Goal: Task Accomplishment & Management: Manage account settings

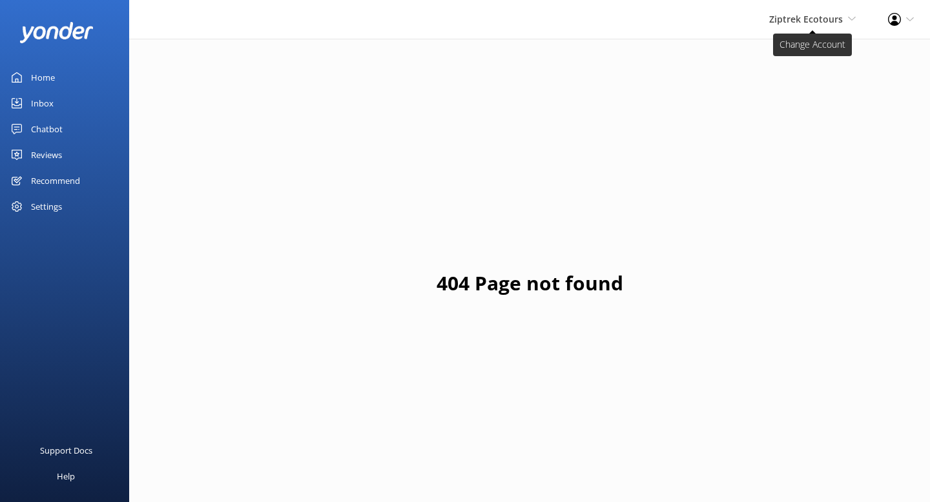
click at [822, 14] on span "Ziptrek Ecotours" at bounding box center [806, 19] width 74 height 12
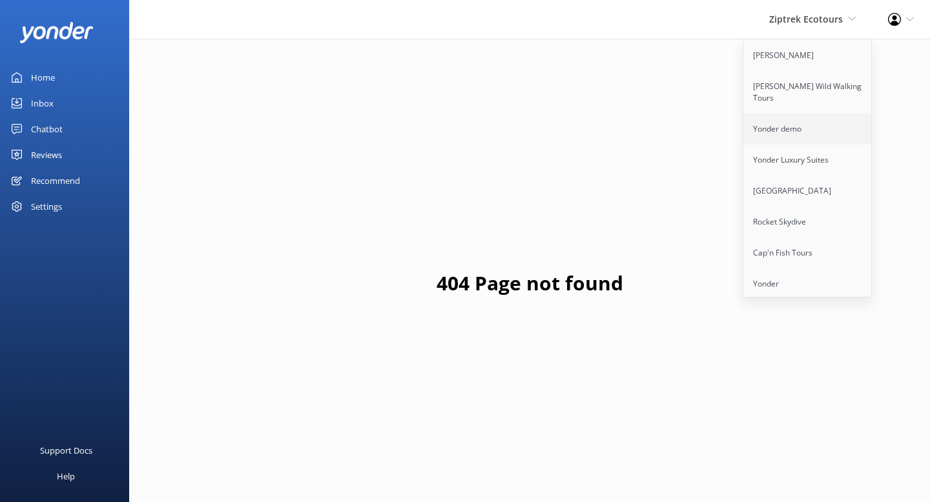
click at [793, 125] on link "Yonder demo" at bounding box center [807, 129] width 129 height 31
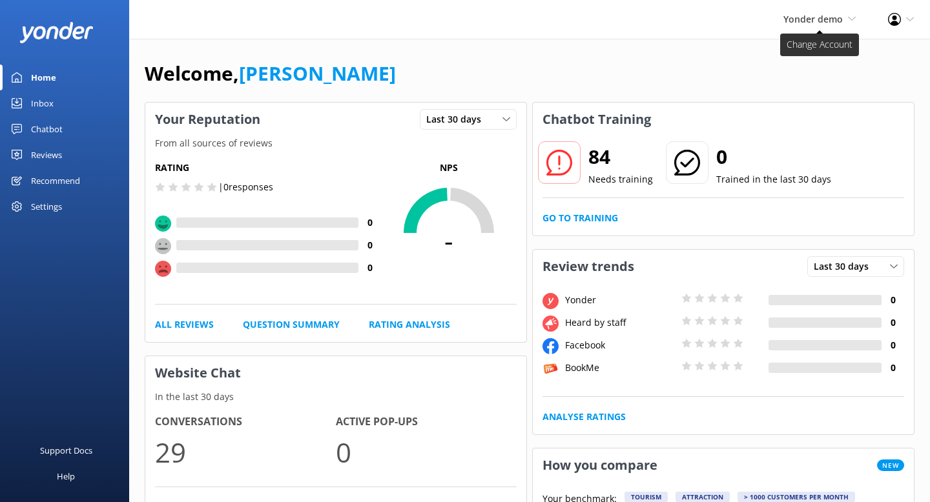
click at [813, 17] on span "Yonder demo" at bounding box center [812, 19] width 59 height 12
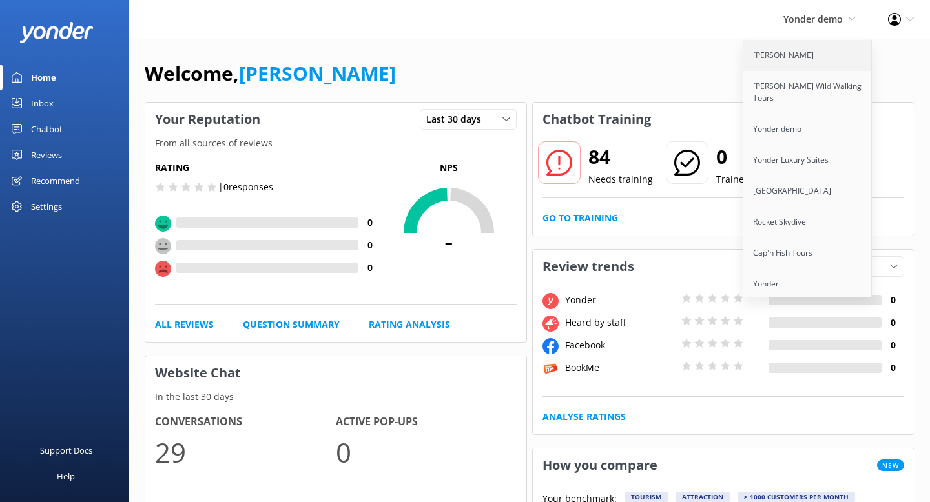
click at [812, 58] on link "[PERSON_NAME]" at bounding box center [807, 55] width 129 height 31
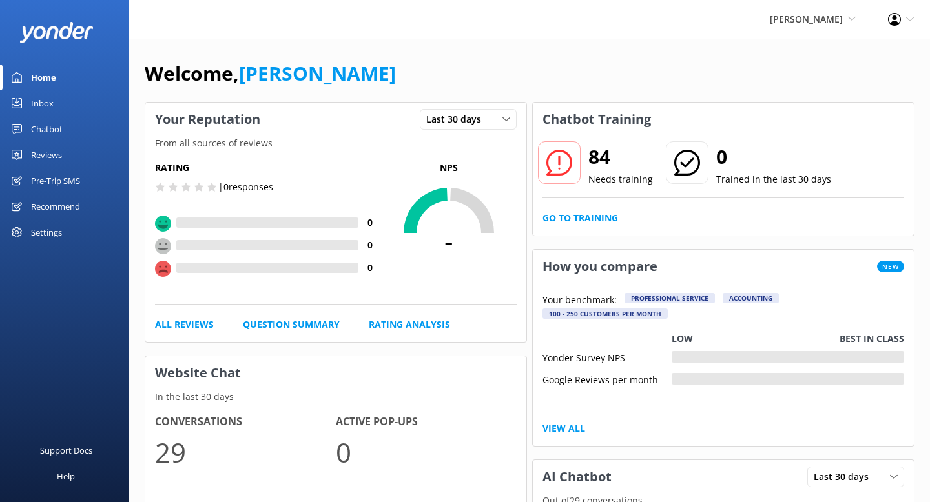
click at [40, 230] on div "Settings" at bounding box center [46, 232] width 31 height 26
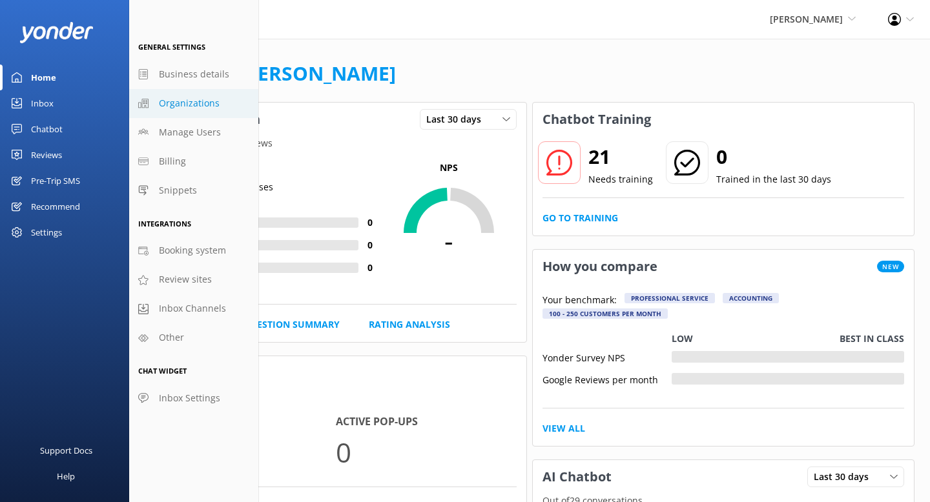
click at [202, 104] on span "Organizations" at bounding box center [189, 103] width 61 height 14
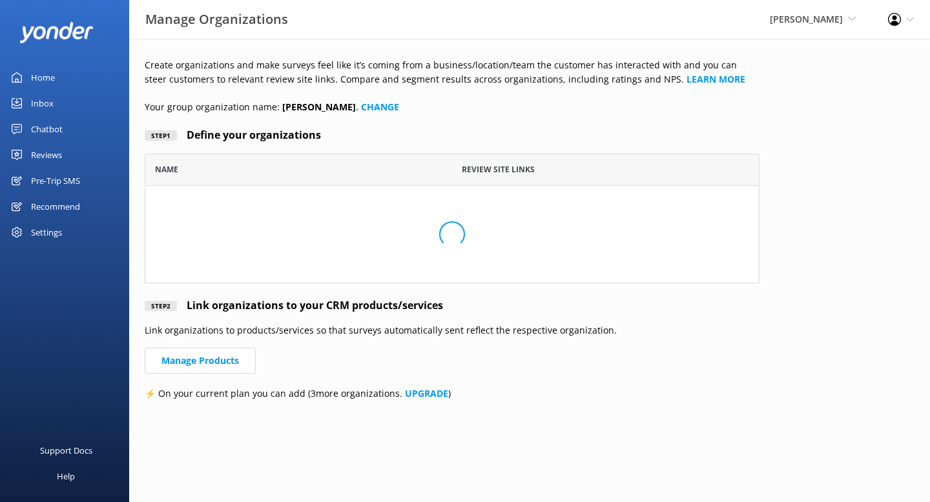
scroll to position [130, 615]
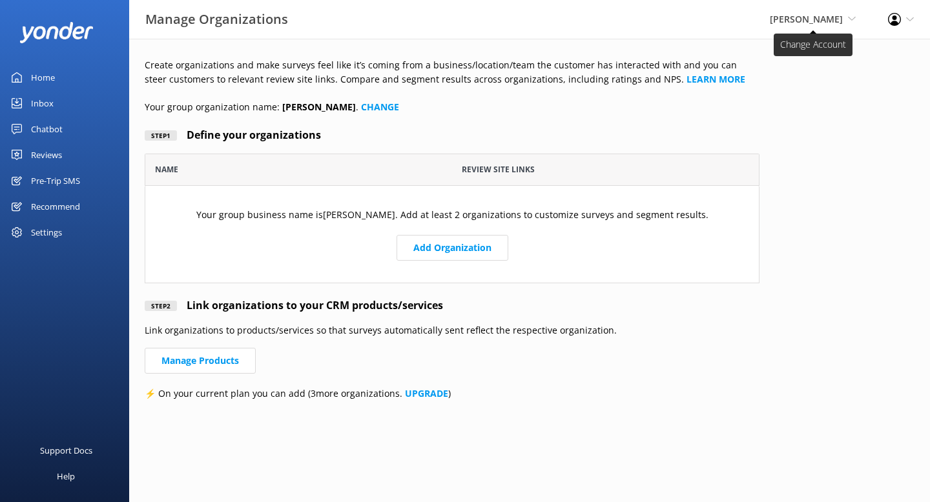
click at [799, 23] on span "[PERSON_NAME]" at bounding box center [805, 19] width 73 height 12
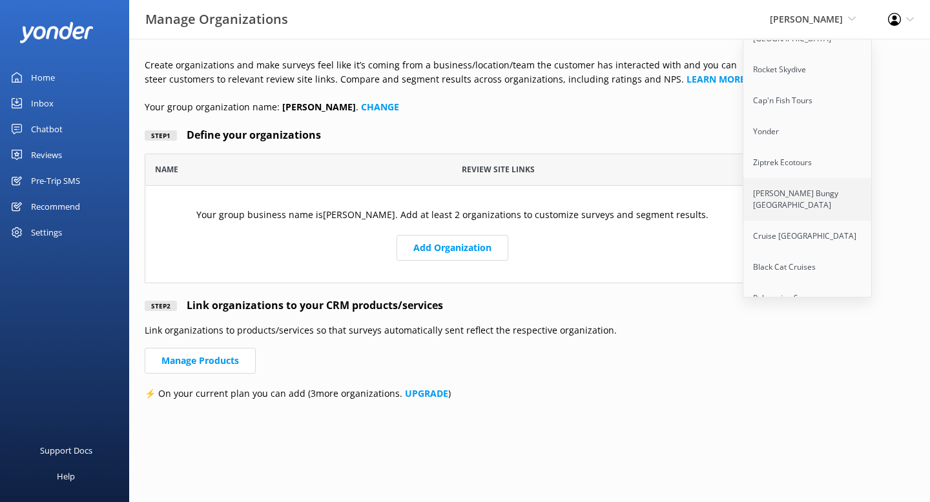
scroll to position [156, 0]
click at [780, 188] on link "[PERSON_NAME] Bungy [GEOGRAPHIC_DATA]" at bounding box center [807, 196] width 129 height 43
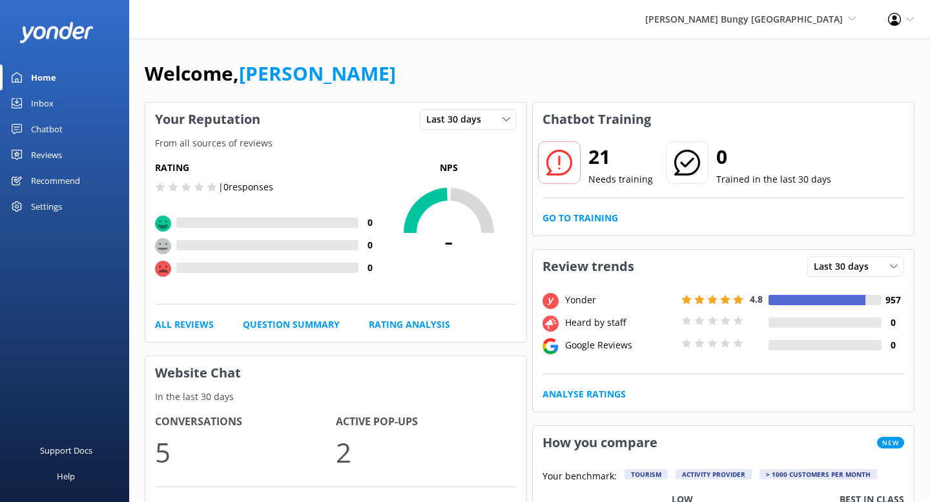
click at [52, 207] on div "Settings" at bounding box center [46, 207] width 31 height 26
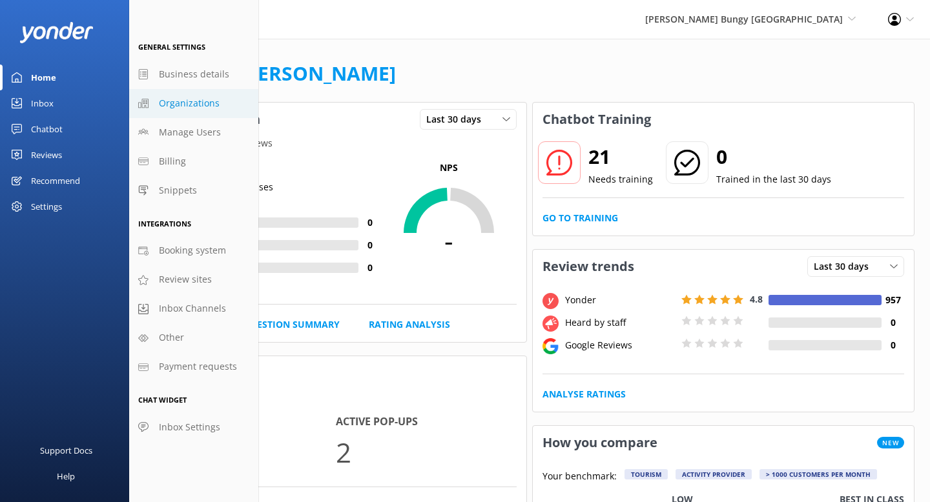
click at [199, 101] on span "Organizations" at bounding box center [189, 103] width 61 height 14
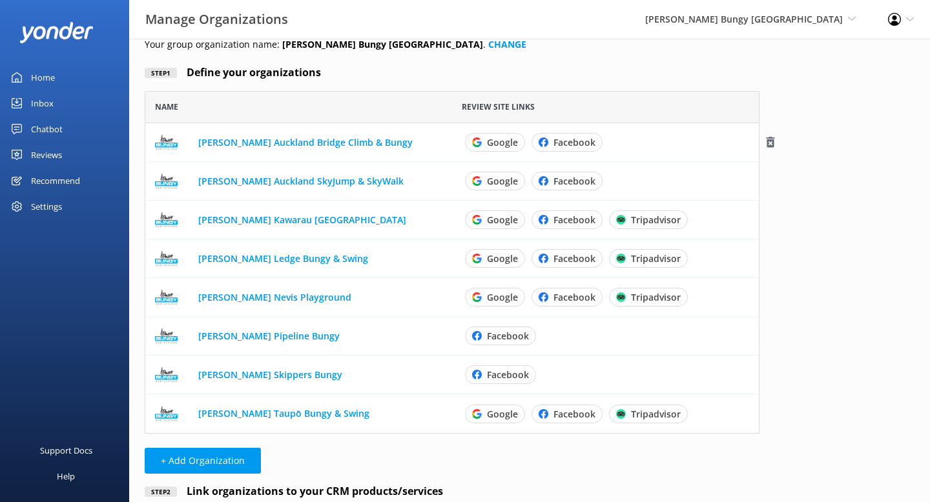
scroll to position [62, 0]
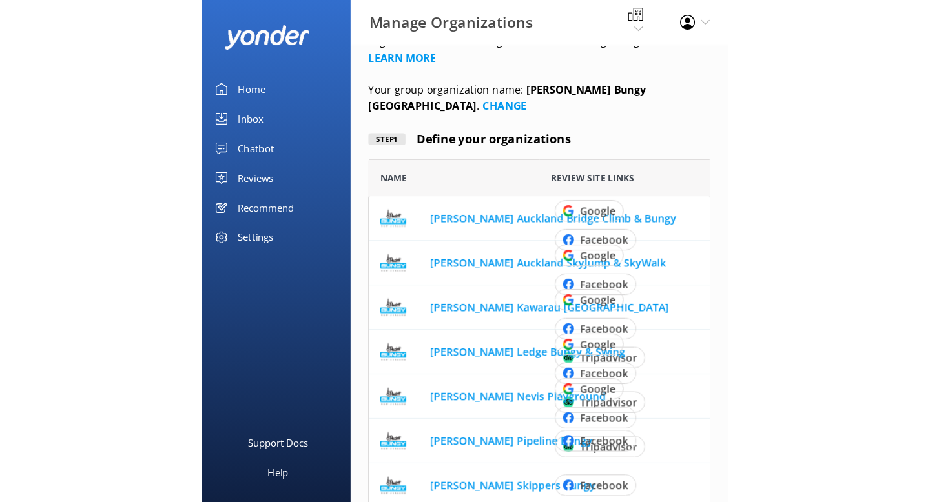
scroll to position [343, 615]
